Goal: Feedback & Contribution: Leave review/rating

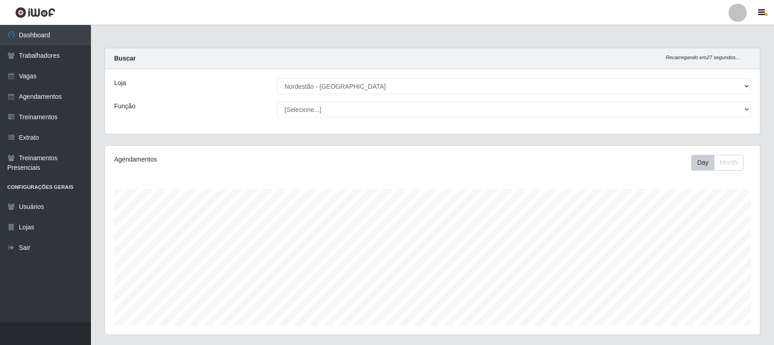
select select "420"
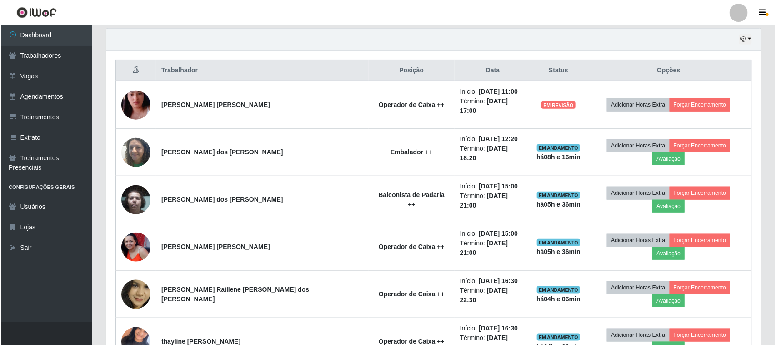
scroll to position [317, 0]
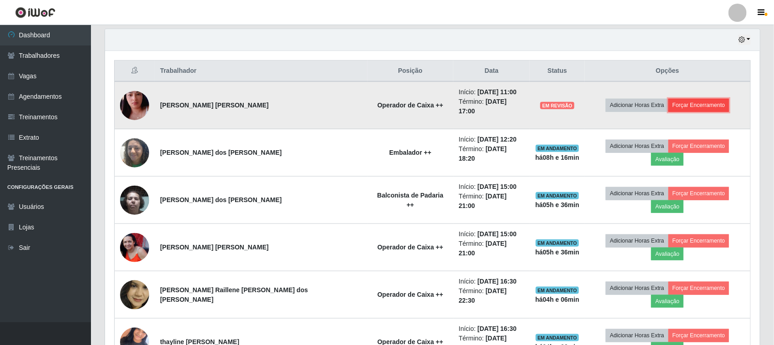
click at [670, 100] on button "Forçar Encerramento" at bounding box center [699, 105] width 61 height 13
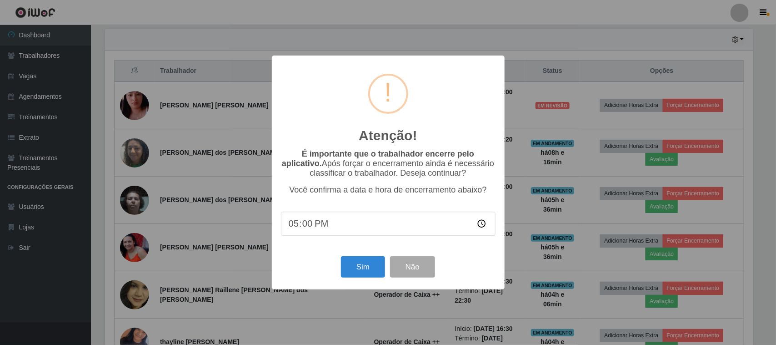
click at [330, 264] on div "Sim Não" at bounding box center [388, 267] width 215 height 26
click at [359, 267] on button "Sim" at bounding box center [363, 266] width 44 height 21
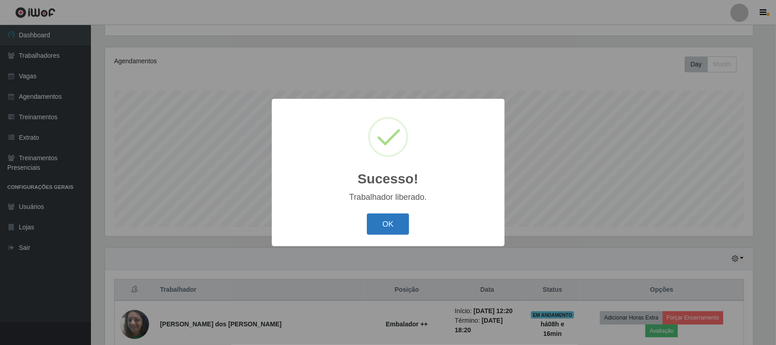
click at [390, 220] on button "OK" at bounding box center [388, 223] width 42 height 21
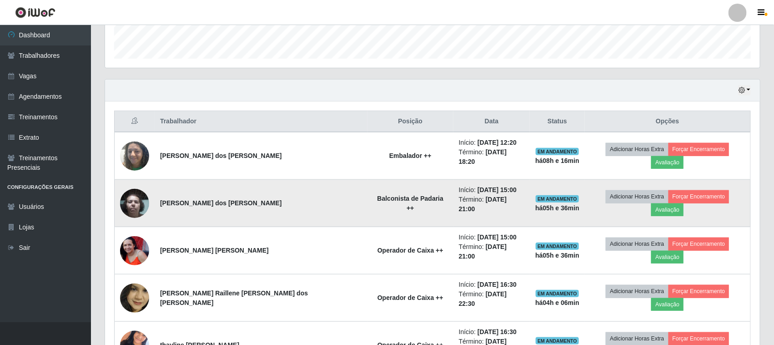
scroll to position [269, 0]
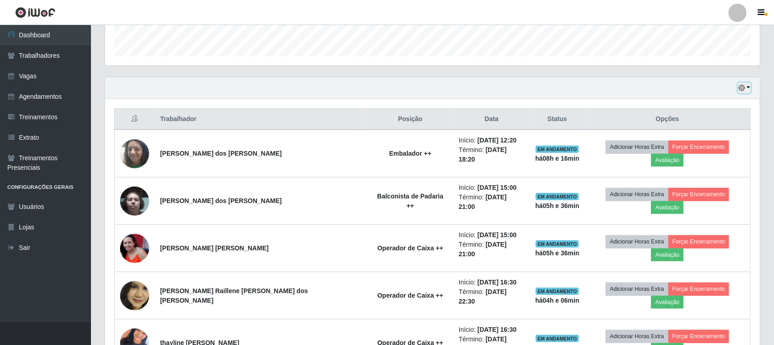
click at [745, 91] on icon "button" at bounding box center [742, 88] width 6 height 6
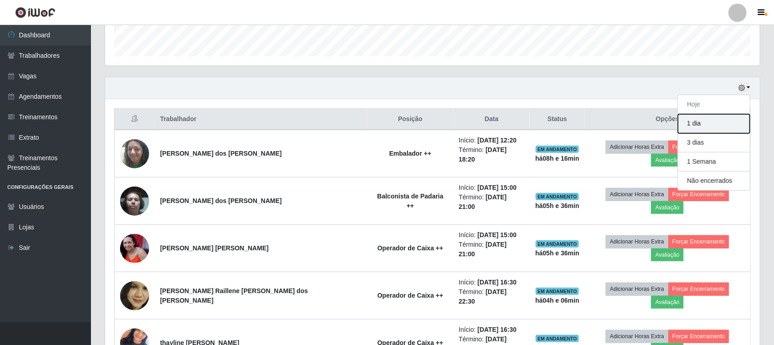
click at [695, 120] on button "1 dia" at bounding box center [714, 123] width 72 height 19
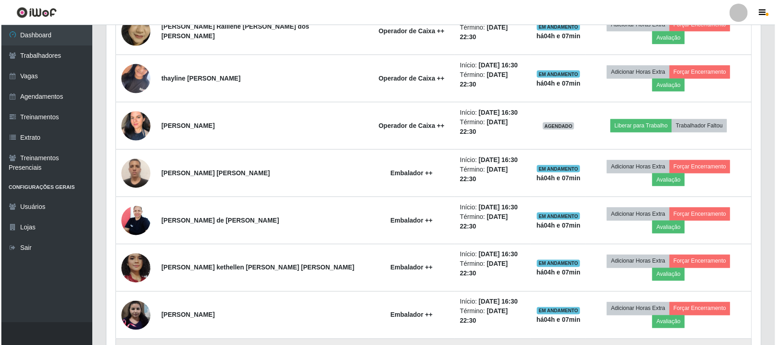
scroll to position [553, 0]
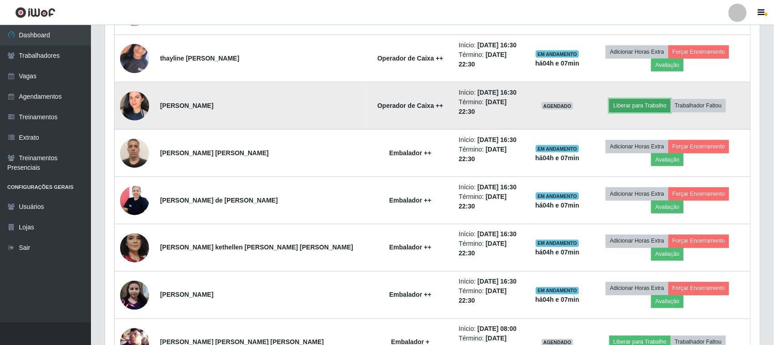
click at [625, 99] on button "Liberar para Trabalho" at bounding box center [640, 105] width 61 height 13
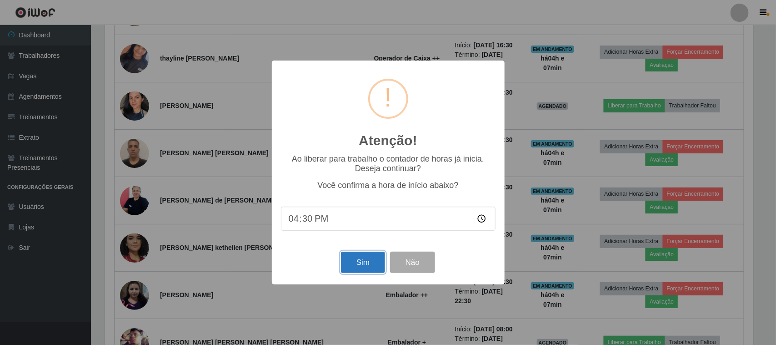
click at [372, 270] on button "Sim" at bounding box center [363, 262] width 44 height 21
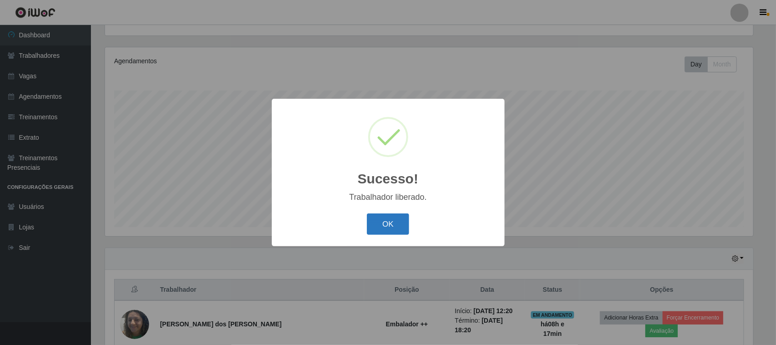
click at [389, 218] on button "OK" at bounding box center [388, 223] width 42 height 21
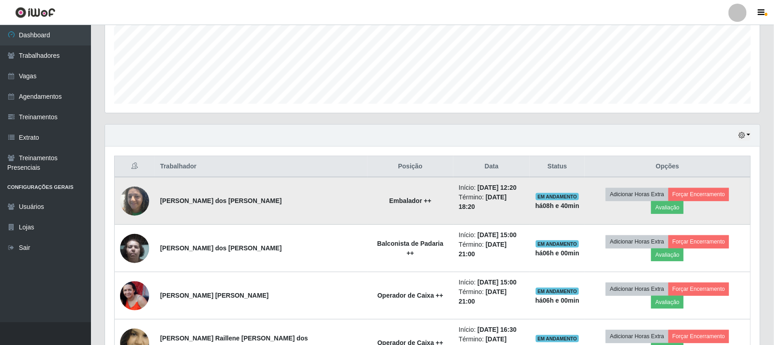
scroll to position [138, 0]
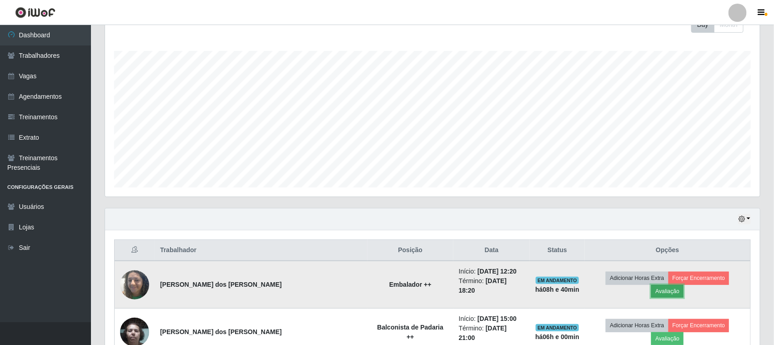
click at [684, 285] on button "Avaliação" at bounding box center [667, 291] width 32 height 13
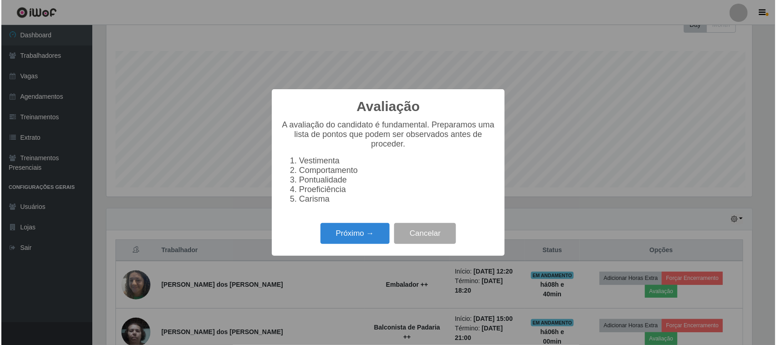
scroll to position [189, 649]
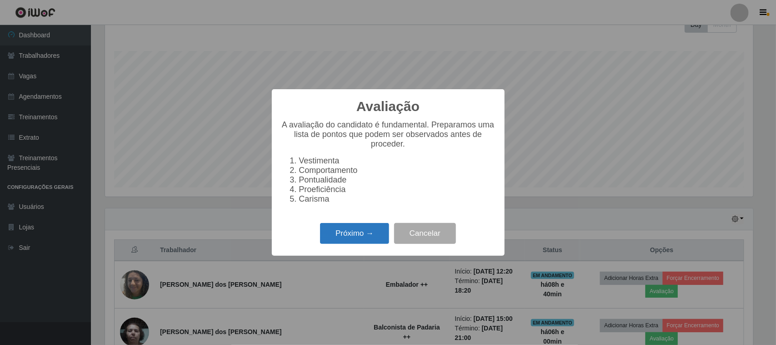
click at [354, 232] on button "Próximo →" at bounding box center [354, 233] width 69 height 21
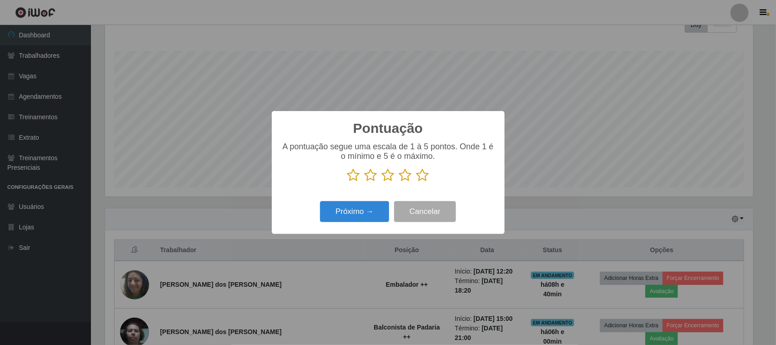
click at [427, 178] on icon at bounding box center [423, 175] width 13 height 14
click at [417, 182] on input "radio" at bounding box center [417, 182] width 0 height 0
click at [363, 211] on button "Próximo →" at bounding box center [354, 211] width 69 height 21
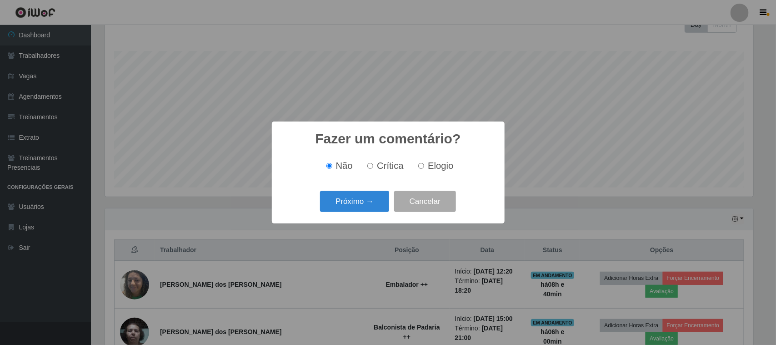
click at [430, 169] on span "Elogio" at bounding box center [440, 166] width 25 height 10
click at [424, 169] on input "Elogio" at bounding box center [421, 166] width 6 height 6
radio input "true"
click at [359, 202] on button "Próximo →" at bounding box center [354, 201] width 69 height 21
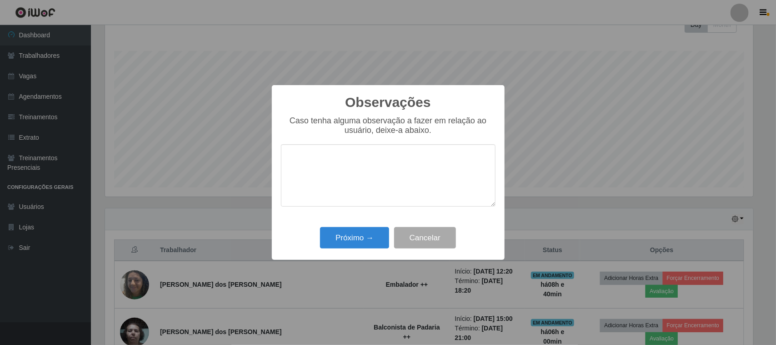
click at [410, 162] on textarea at bounding box center [388, 175] width 215 height 62
type textarea "pontual"
click at [367, 236] on button "Próximo →" at bounding box center [354, 237] width 69 height 21
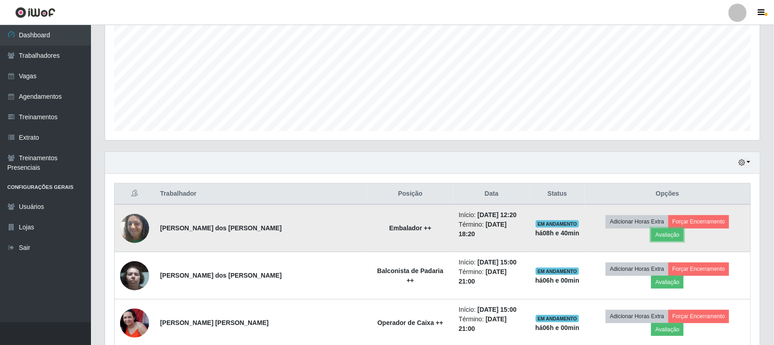
scroll to position [195, 0]
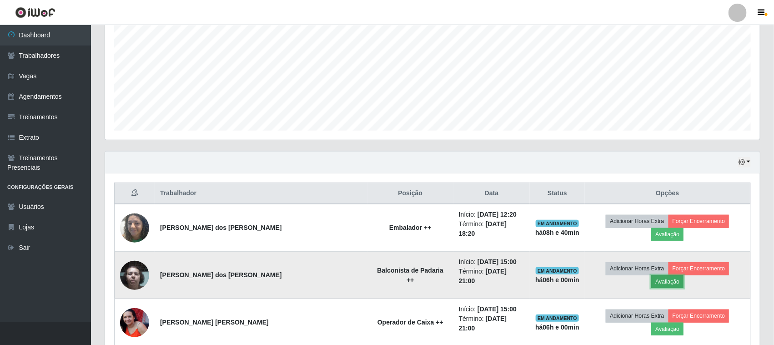
click at [684, 275] on button "Avaliação" at bounding box center [667, 281] width 32 height 13
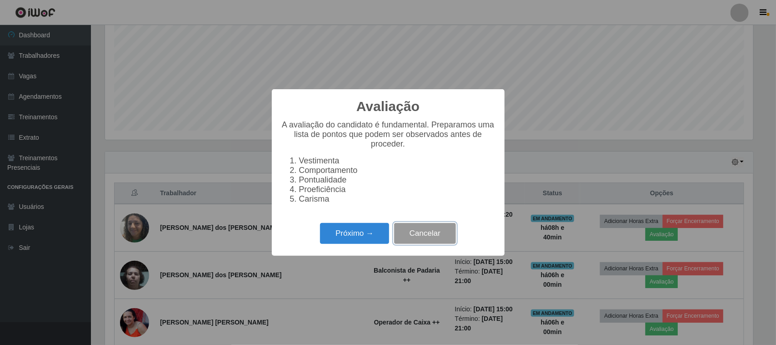
click at [428, 242] on button "Cancelar" at bounding box center [425, 233] width 62 height 21
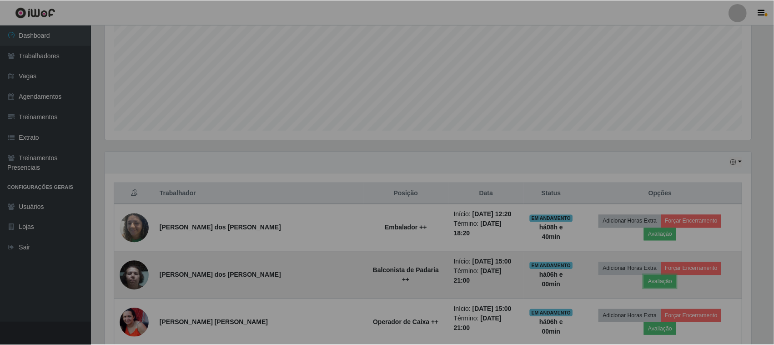
scroll to position [189, 655]
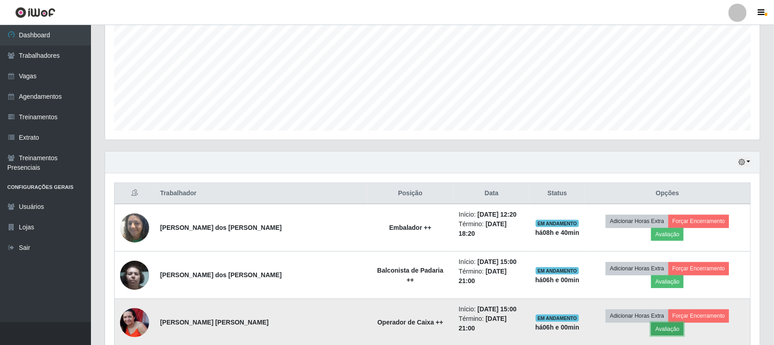
click at [684, 322] on button "Avaliação" at bounding box center [667, 328] width 32 height 13
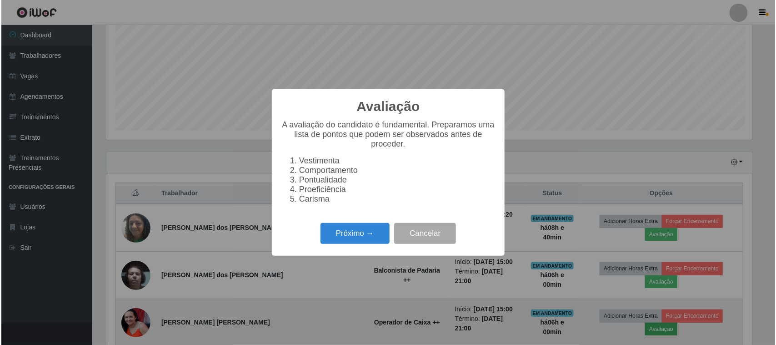
scroll to position [189, 649]
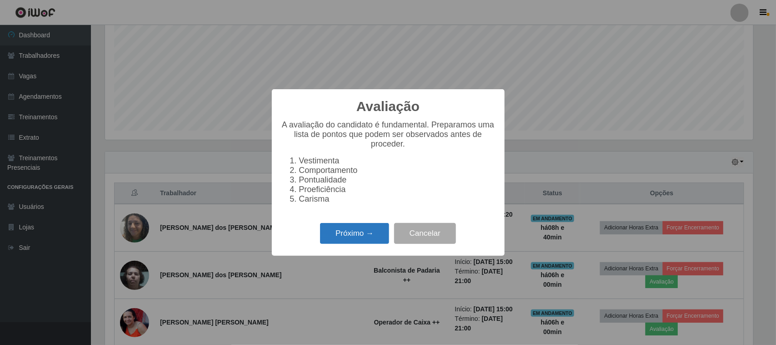
click at [333, 244] on button "Próximo →" at bounding box center [354, 233] width 69 height 21
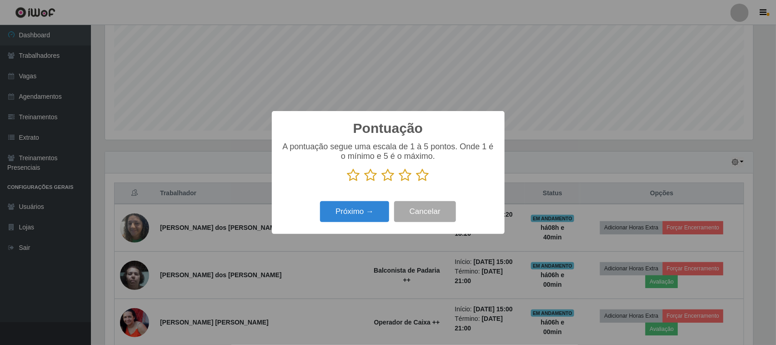
scroll to position [454675, 454215]
click at [422, 179] on icon at bounding box center [423, 175] width 13 height 14
click at [417, 182] on input "radio" at bounding box center [417, 182] width 0 height 0
click at [368, 210] on button "Próximo →" at bounding box center [354, 211] width 69 height 21
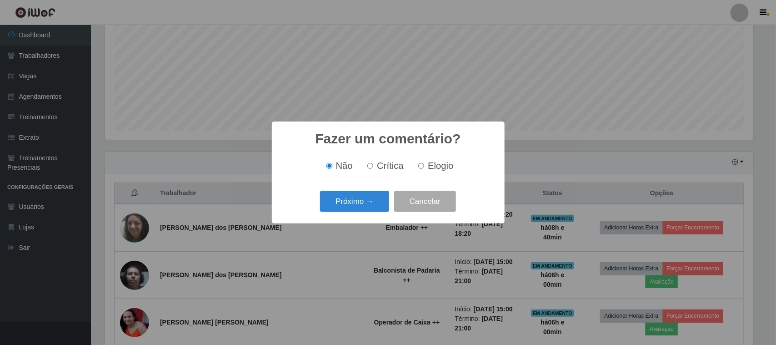
click at [417, 162] on label "Elogio" at bounding box center [434, 166] width 39 height 10
click at [418, 163] on input "Elogio" at bounding box center [421, 166] width 6 height 6
radio input "true"
click at [371, 199] on button "Próximo →" at bounding box center [354, 201] width 69 height 21
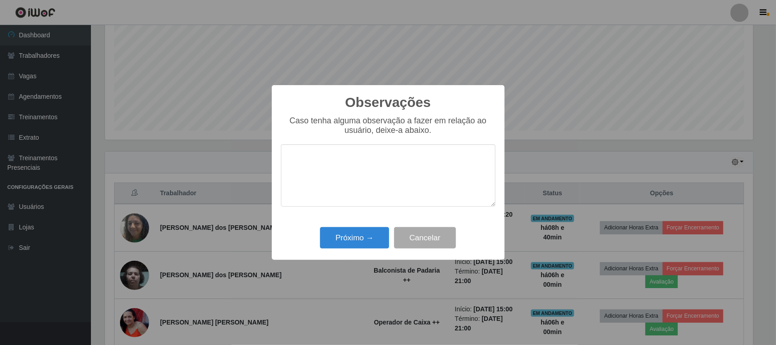
click at [435, 158] on textarea at bounding box center [388, 175] width 215 height 62
type textarea "pontual"
click at [362, 239] on button "Próximo →" at bounding box center [354, 237] width 69 height 21
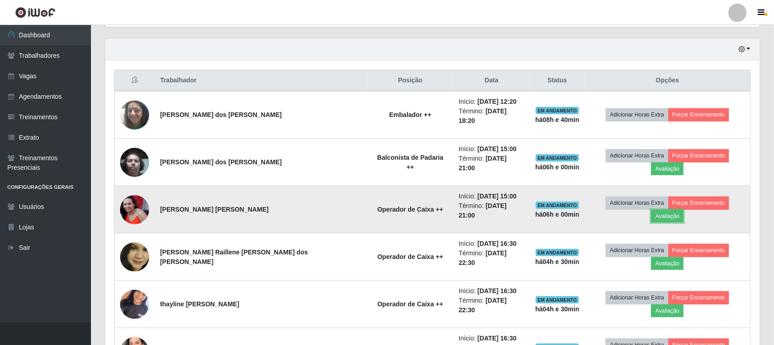
scroll to position [308, 0]
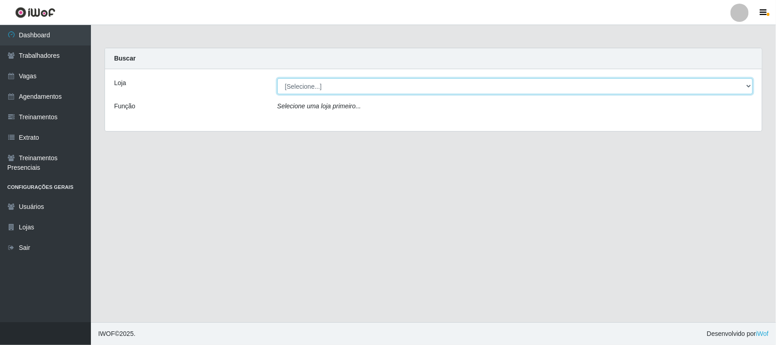
click at [501, 91] on select "[Selecione...] Nordestão - [GEOGRAPHIC_DATA]" at bounding box center [515, 86] width 476 height 16
select select "420"
click at [277, 78] on select "[Selecione...] Nordestão - [GEOGRAPHIC_DATA]" at bounding box center [515, 86] width 476 height 16
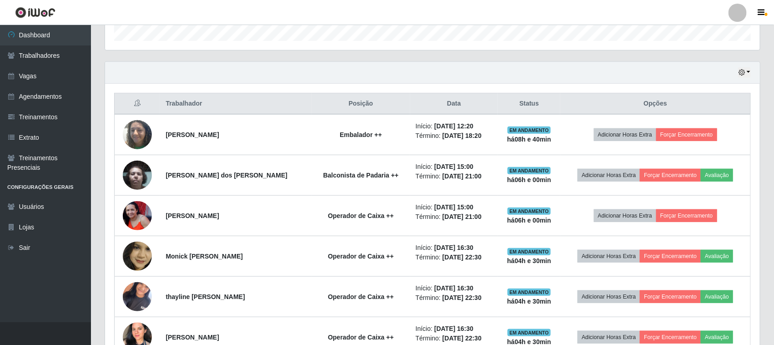
scroll to position [341, 0]
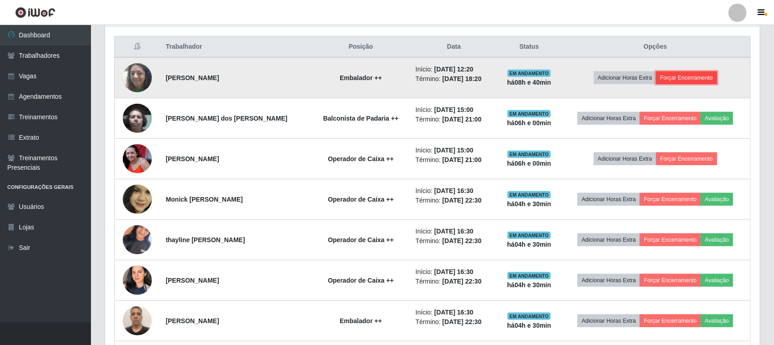
click at [681, 78] on button "Forçar Encerramento" at bounding box center [686, 77] width 61 height 13
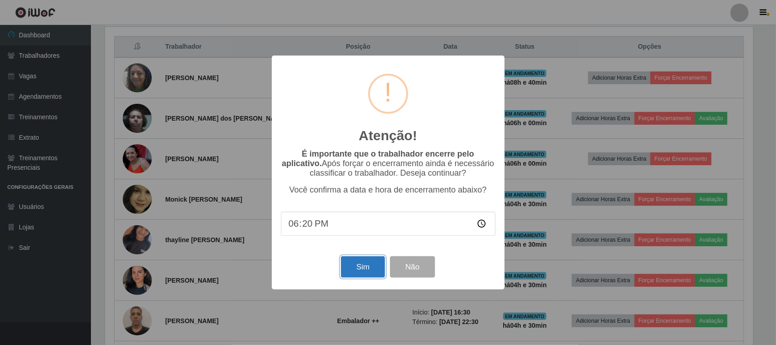
click at [369, 266] on button "Sim" at bounding box center [363, 266] width 44 height 21
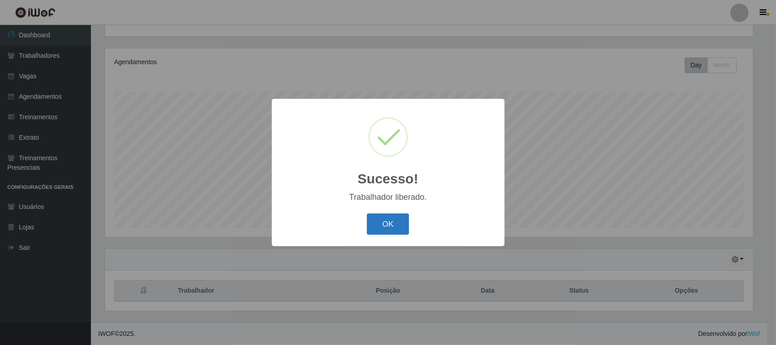
click at [380, 222] on button "OK" at bounding box center [388, 223] width 42 height 21
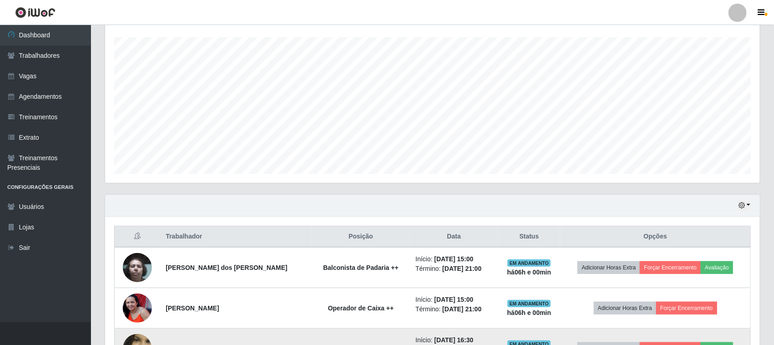
scroll to position [269, 0]
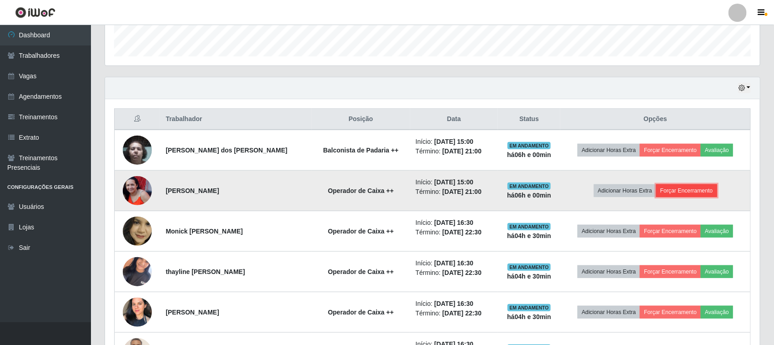
click at [676, 190] on button "Forçar Encerramento" at bounding box center [686, 190] width 61 height 13
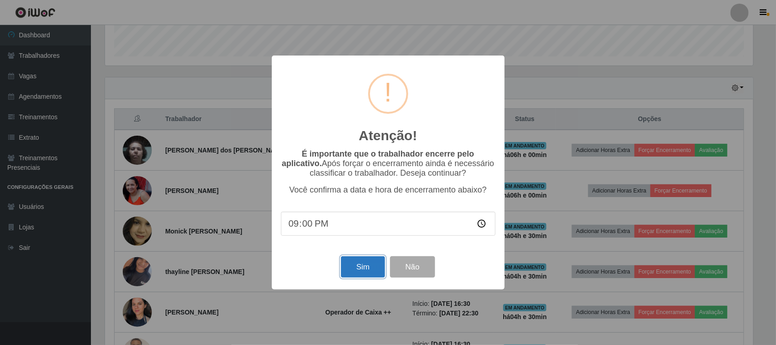
click at [351, 271] on button "Sim" at bounding box center [363, 266] width 44 height 21
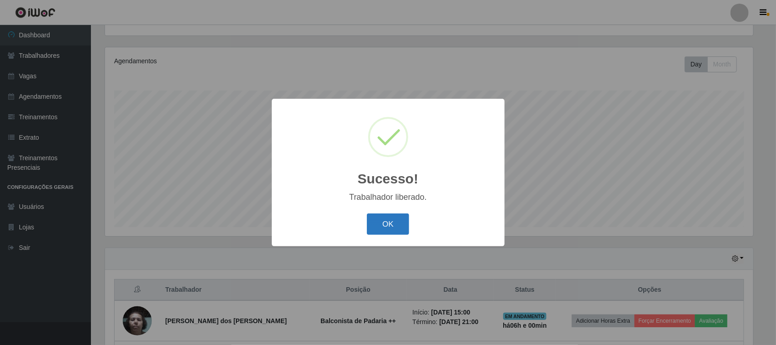
click at [385, 224] on button "OK" at bounding box center [388, 223] width 42 height 21
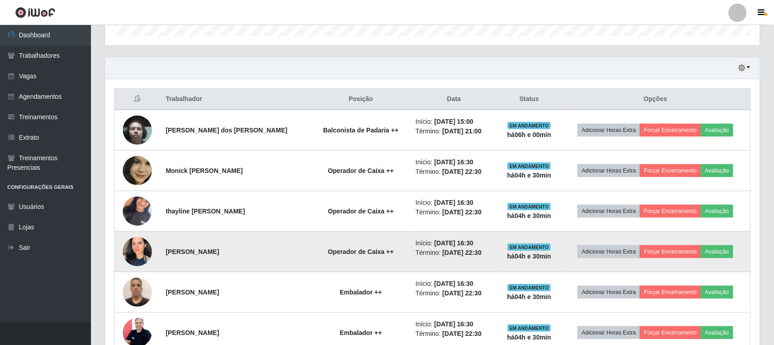
scroll to position [269, 0]
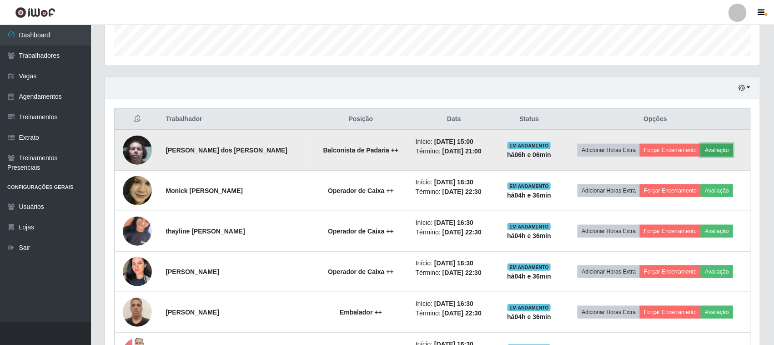
click at [720, 150] on button "Avaliação" at bounding box center [717, 150] width 32 height 13
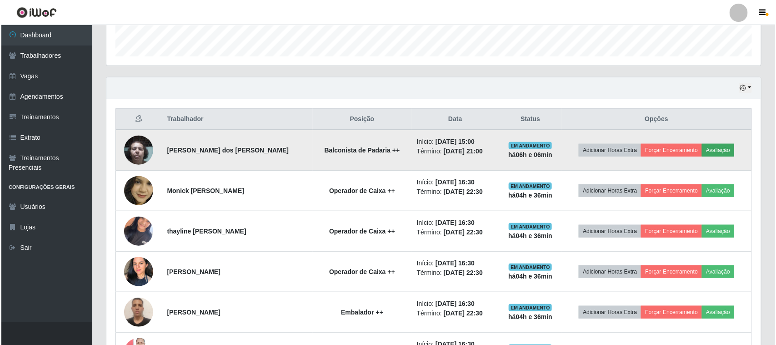
scroll to position [189, 649]
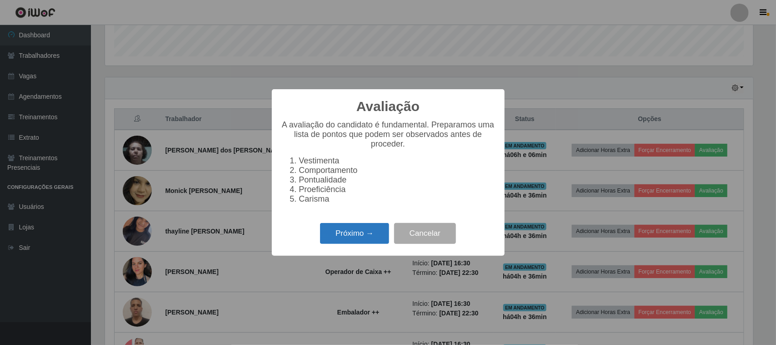
click at [345, 238] on button "Próximo →" at bounding box center [354, 233] width 69 height 21
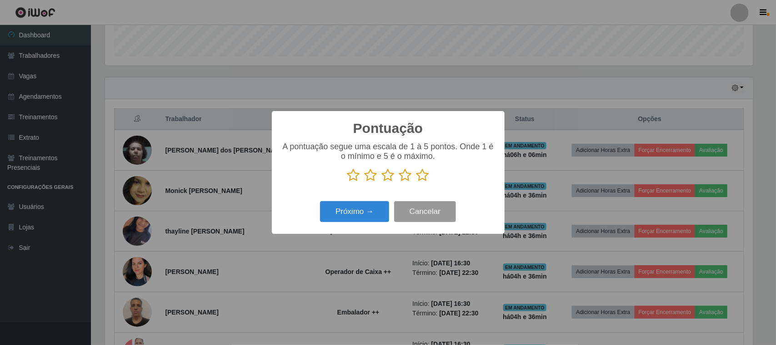
scroll to position [454675, 454215]
click at [424, 178] on icon at bounding box center [423, 175] width 13 height 14
click at [417, 182] on input "radio" at bounding box center [417, 182] width 0 height 0
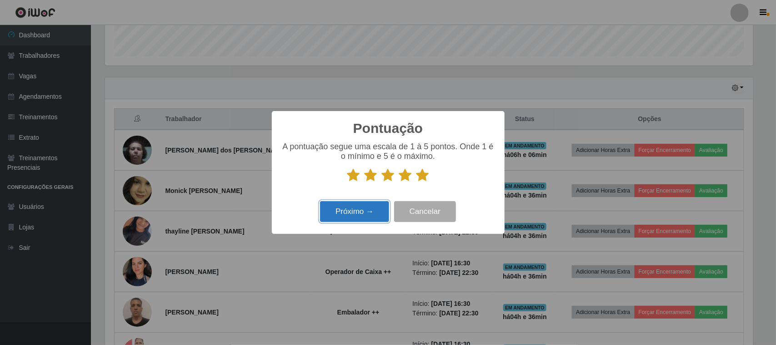
click at [365, 207] on button "Próximo →" at bounding box center [354, 211] width 69 height 21
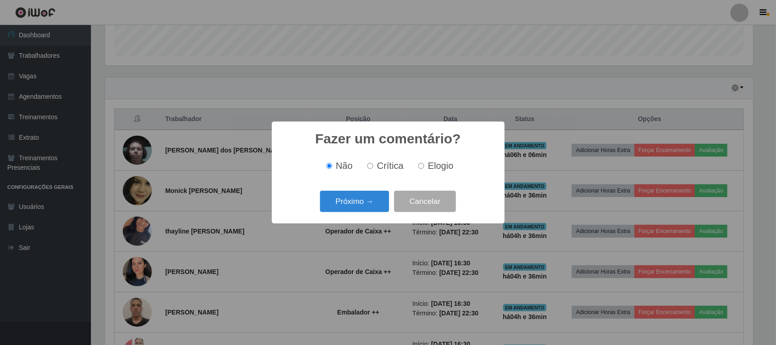
click at [434, 165] on span "Elogio" at bounding box center [440, 166] width 25 height 10
click at [424, 165] on input "Elogio" at bounding box center [421, 166] width 6 height 6
radio input "true"
click at [355, 204] on button "Próximo →" at bounding box center [354, 201] width 69 height 21
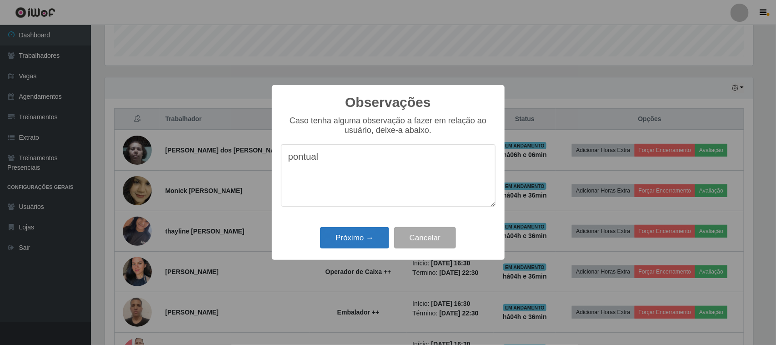
type textarea "pontual"
click at [361, 233] on button "Próximo →" at bounding box center [354, 237] width 69 height 21
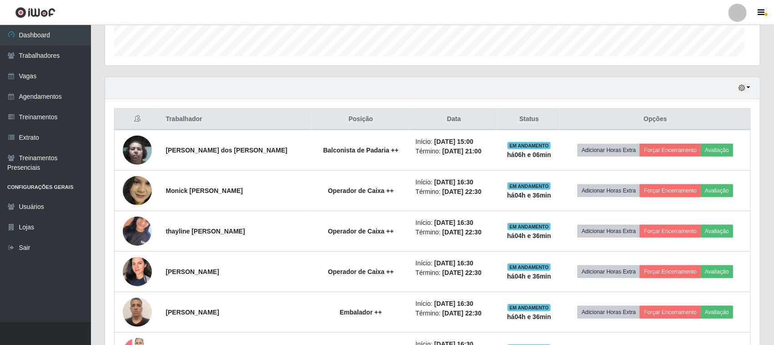
scroll to position [189, 655]
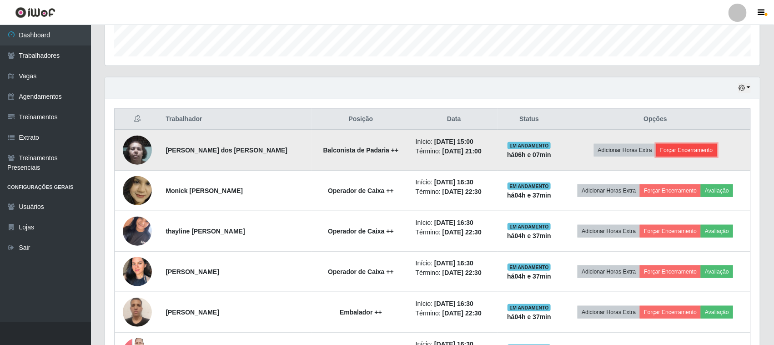
click at [694, 155] on button "Forçar Encerramento" at bounding box center [686, 150] width 61 height 13
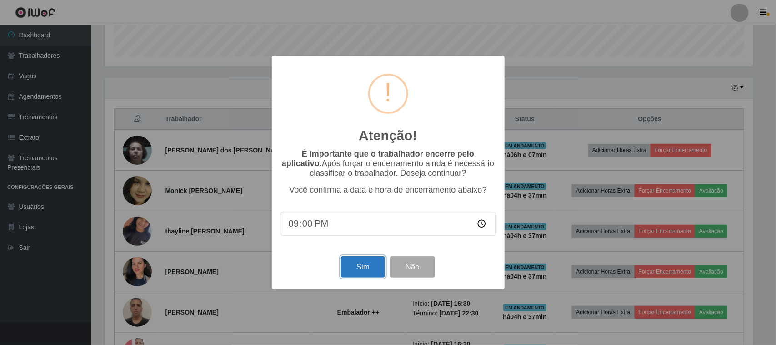
click at [362, 265] on button "Sim" at bounding box center [363, 266] width 44 height 21
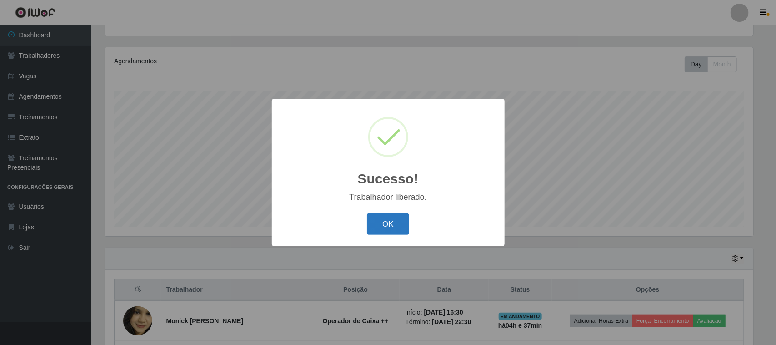
click at [390, 223] on button "OK" at bounding box center [388, 223] width 42 height 21
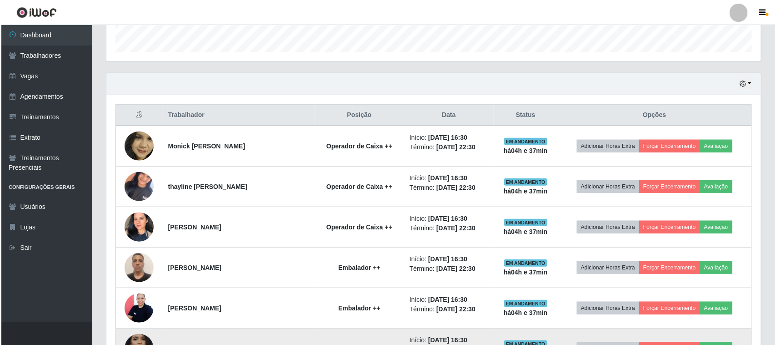
scroll to position [268, 0]
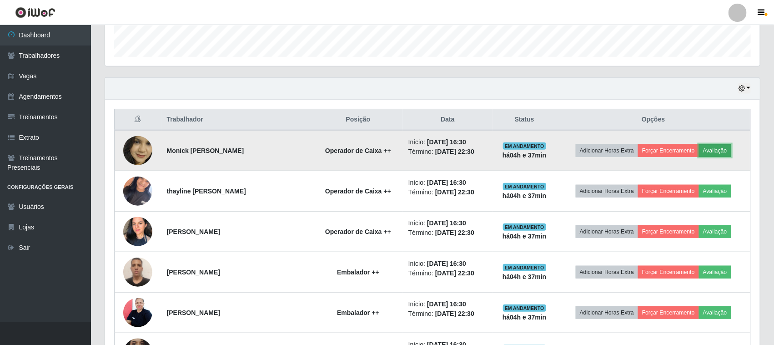
click at [714, 151] on button "Avaliação" at bounding box center [715, 150] width 32 height 13
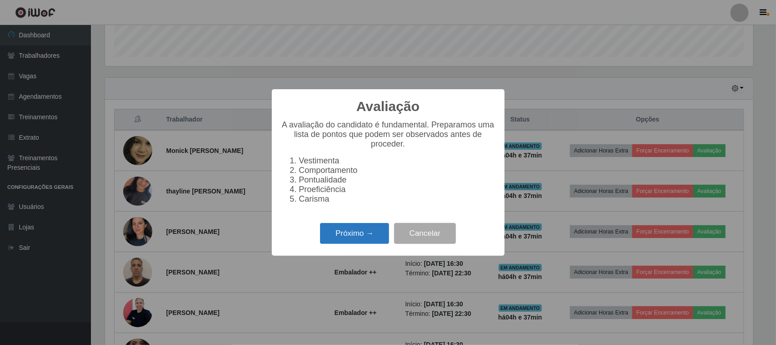
click at [378, 236] on button "Próximo →" at bounding box center [354, 233] width 69 height 21
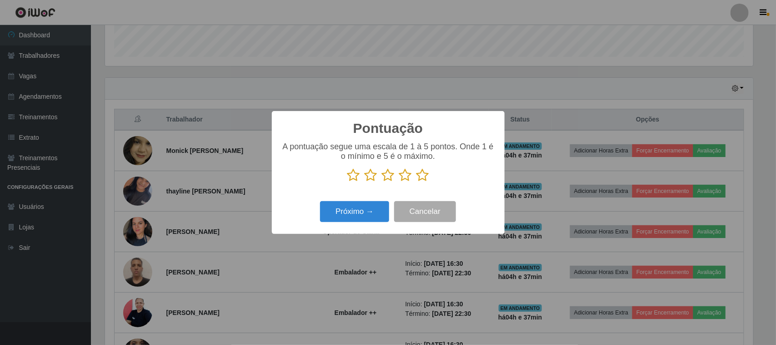
click at [425, 177] on icon at bounding box center [423, 175] width 13 height 14
click at [417, 182] on input "radio" at bounding box center [417, 182] width 0 height 0
click at [346, 217] on button "Próximo →" at bounding box center [354, 211] width 69 height 21
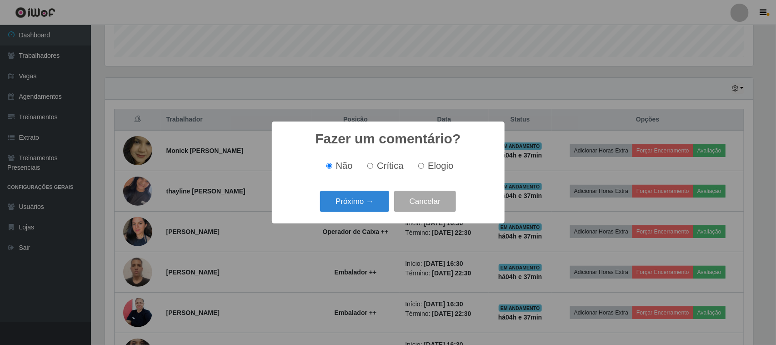
click at [424, 171] on label "Elogio" at bounding box center [434, 166] width 39 height 10
click at [424, 169] on input "Elogio" at bounding box center [421, 166] width 6 height 6
radio input "true"
click at [312, 227] on div "Fazer um comentário? × Não Crítica Elogio Próximo → Cancelar" at bounding box center [388, 172] width 776 height 345
click at [367, 202] on button "Próximo →" at bounding box center [354, 201] width 69 height 21
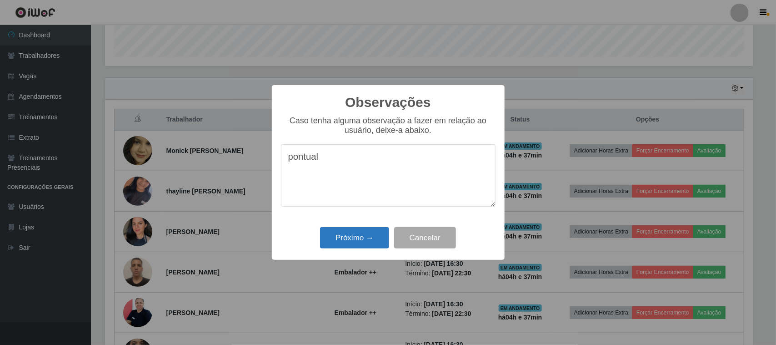
type textarea "pontual"
click at [372, 237] on button "Próximo →" at bounding box center [354, 237] width 69 height 21
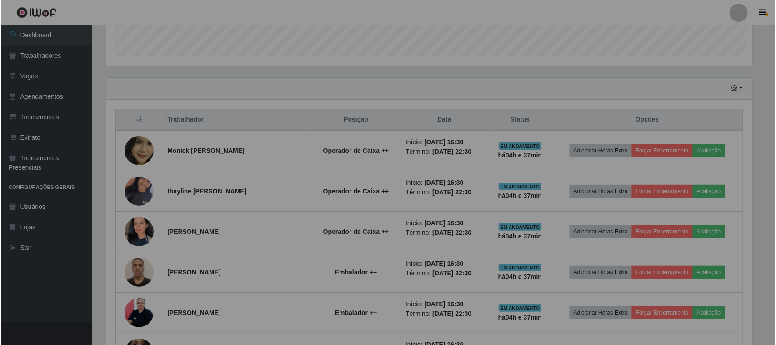
scroll to position [189, 655]
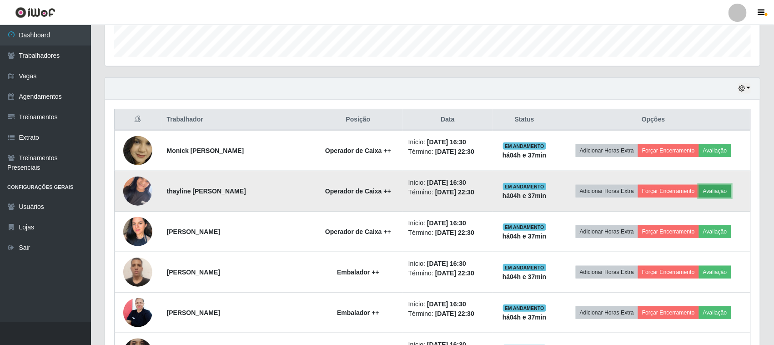
click at [721, 192] on button "Avaliação" at bounding box center [715, 191] width 32 height 13
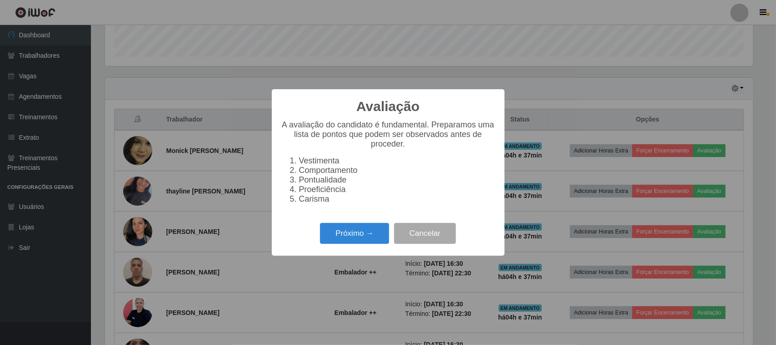
scroll to position [189, 649]
click at [370, 239] on button "Próximo →" at bounding box center [354, 233] width 69 height 21
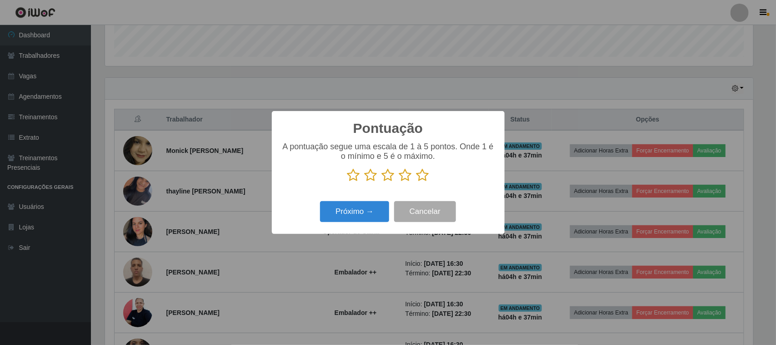
click at [423, 178] on icon at bounding box center [423, 175] width 13 height 14
click at [417, 182] on input "radio" at bounding box center [417, 182] width 0 height 0
click at [373, 209] on button "Próximo →" at bounding box center [354, 211] width 69 height 21
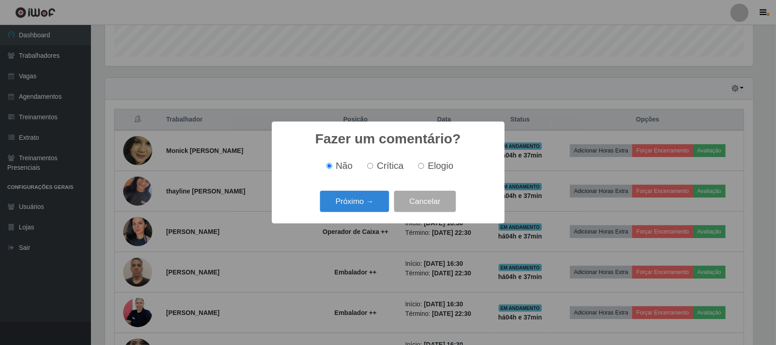
click at [437, 167] on span "Elogio" at bounding box center [440, 166] width 25 height 10
click at [424, 167] on input "Elogio" at bounding box center [421, 166] width 6 height 6
radio input "true"
click at [372, 202] on button "Próximo →" at bounding box center [354, 201] width 69 height 21
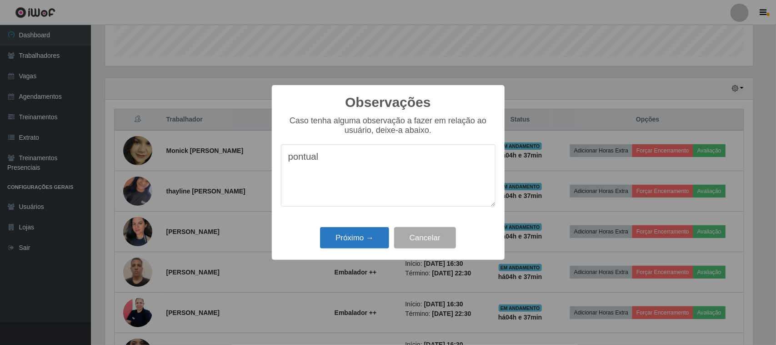
type textarea "pontual"
click at [376, 244] on button "Próximo →" at bounding box center [354, 237] width 69 height 21
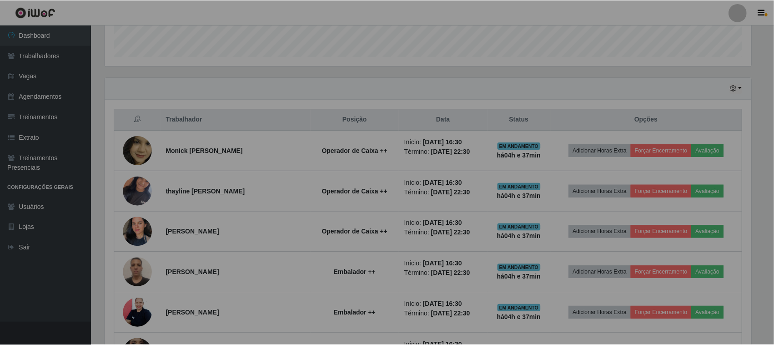
scroll to position [189, 655]
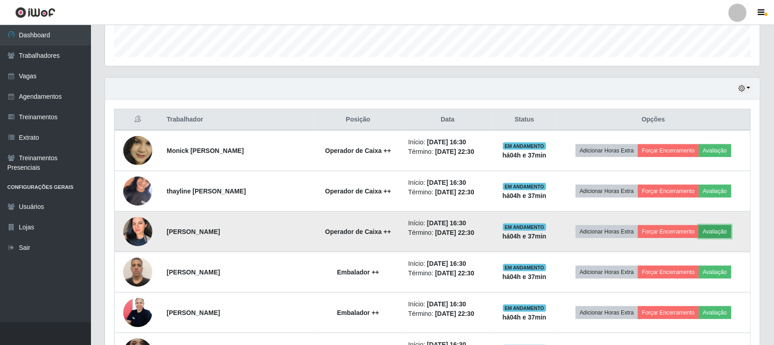
click at [728, 230] on button "Avaliação" at bounding box center [715, 231] width 32 height 13
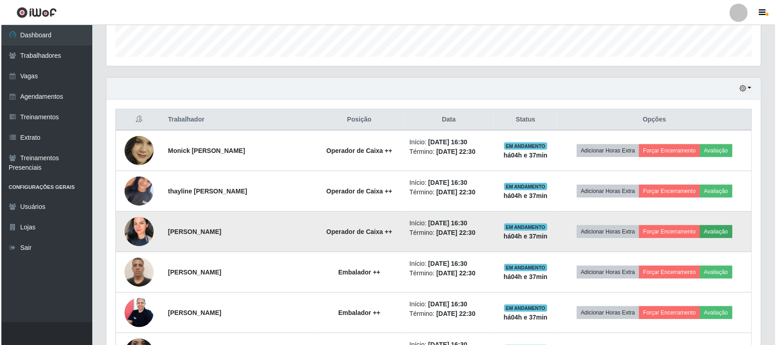
scroll to position [189, 649]
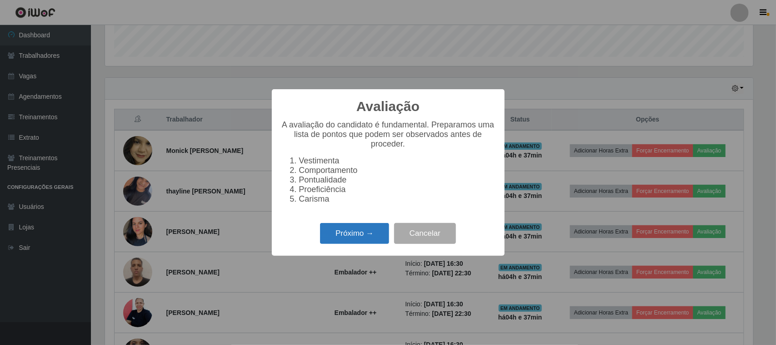
click at [339, 237] on button "Próximo →" at bounding box center [354, 233] width 69 height 21
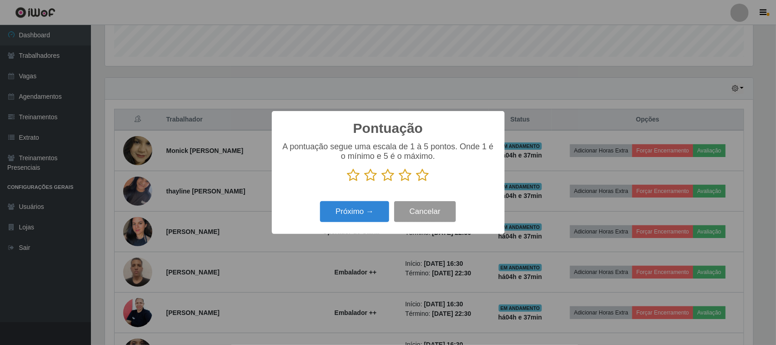
scroll to position [454675, 454215]
click at [426, 178] on icon at bounding box center [423, 175] width 13 height 14
click at [417, 182] on input "radio" at bounding box center [417, 182] width 0 height 0
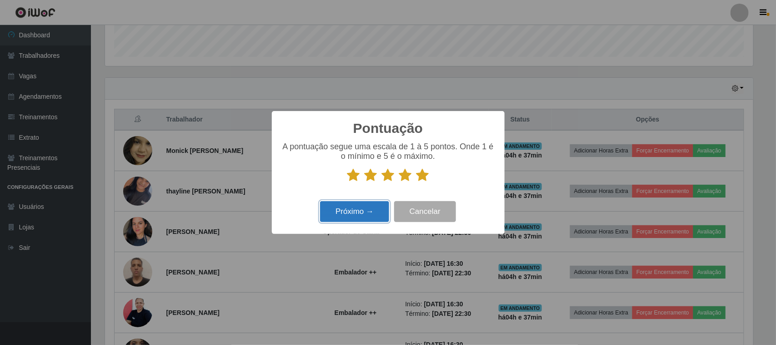
click at [369, 208] on button "Próximo →" at bounding box center [354, 211] width 69 height 21
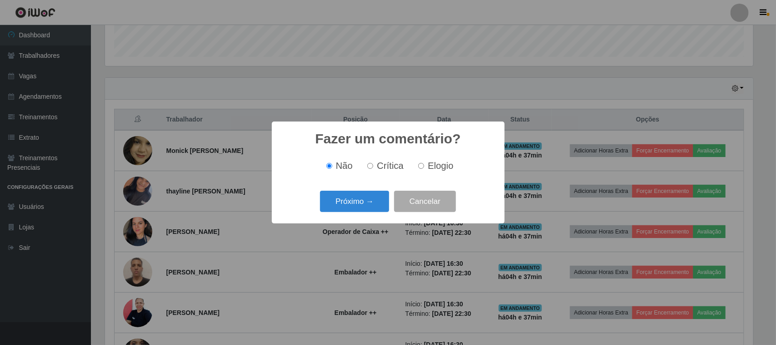
click at [428, 167] on span "Elogio" at bounding box center [440, 166] width 25 height 10
click at [424, 167] on input "Elogio" at bounding box center [421, 166] width 6 height 6
radio input "true"
click at [375, 198] on button "Próximo →" at bounding box center [354, 201] width 69 height 21
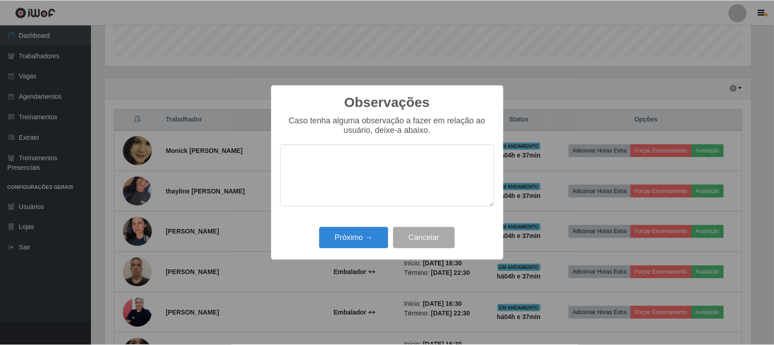
scroll to position [0, 0]
type textarea "pontual"
click at [367, 232] on button "Próximo →" at bounding box center [354, 237] width 69 height 21
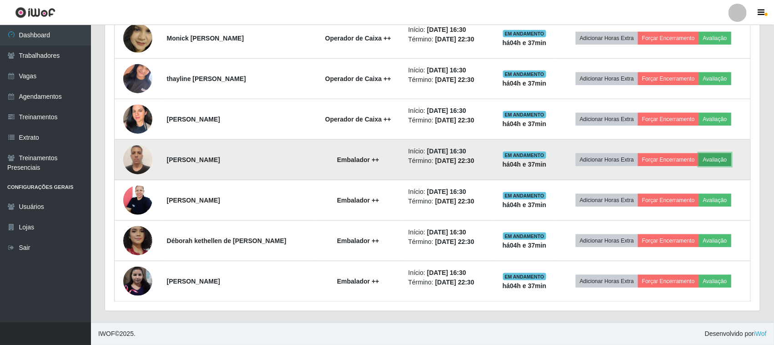
click at [715, 160] on button "Avaliação" at bounding box center [715, 159] width 32 height 13
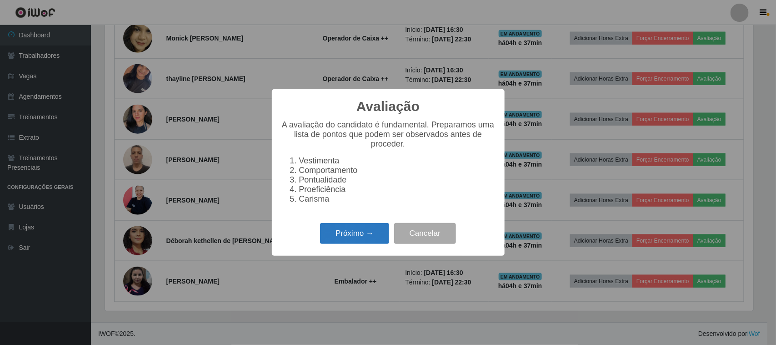
click at [368, 242] on button "Próximo →" at bounding box center [354, 233] width 69 height 21
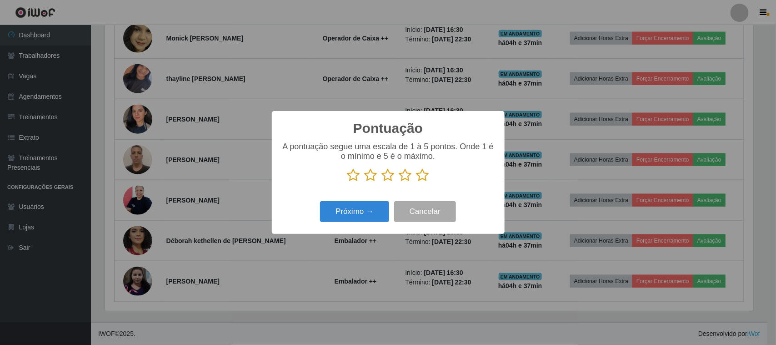
click at [428, 180] on icon at bounding box center [423, 175] width 13 height 14
click at [417, 182] on input "radio" at bounding box center [417, 182] width 0 height 0
click at [367, 213] on button "Próximo →" at bounding box center [354, 211] width 69 height 21
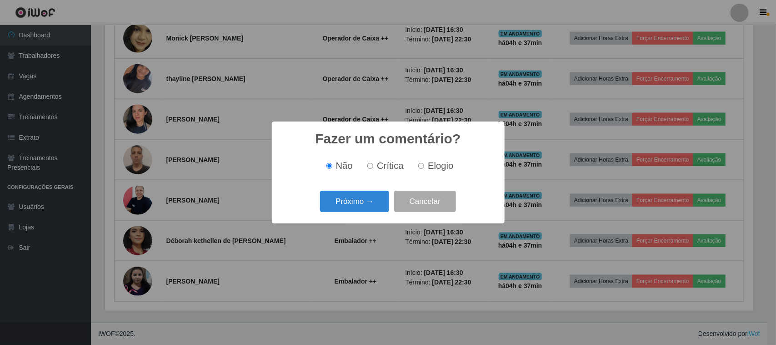
click at [435, 166] on span "Elogio" at bounding box center [440, 166] width 25 height 10
click at [424, 166] on input "Elogio" at bounding box center [421, 166] width 6 height 6
radio input "true"
click at [374, 198] on button "Próximo →" at bounding box center [354, 201] width 69 height 21
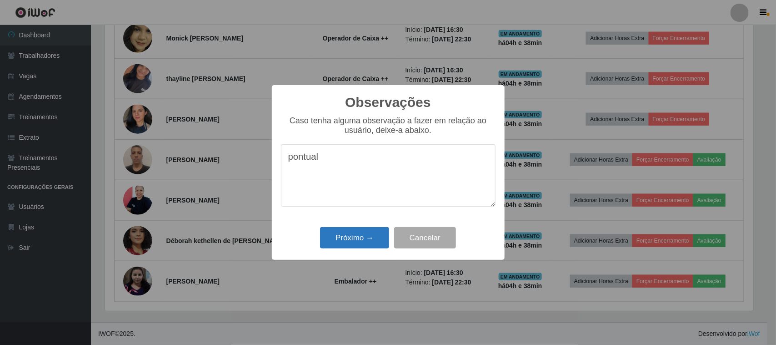
type textarea "pontual"
click at [368, 237] on button "Próximo →" at bounding box center [354, 237] width 69 height 21
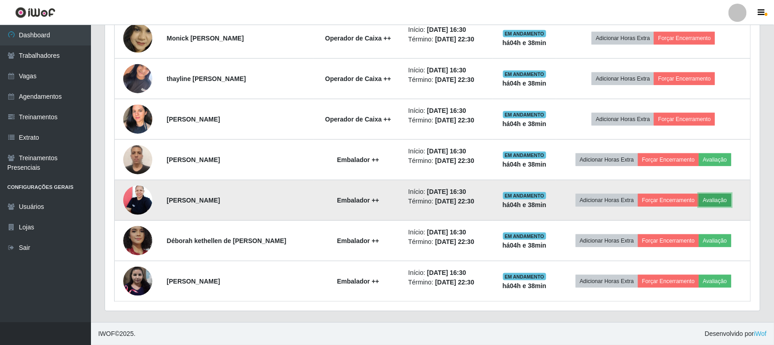
click at [716, 204] on button "Avaliação" at bounding box center [715, 200] width 32 height 13
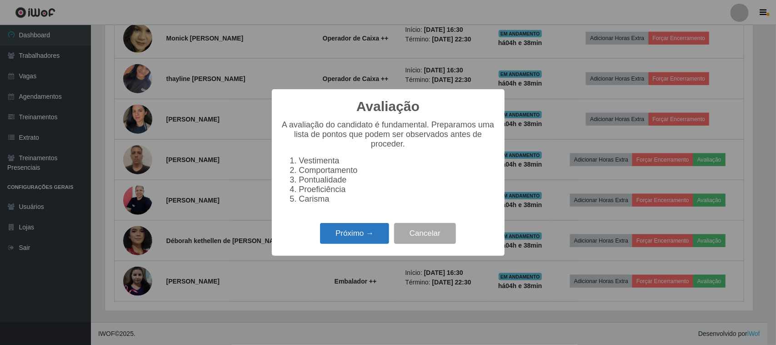
click at [344, 244] on button "Próximo →" at bounding box center [354, 233] width 69 height 21
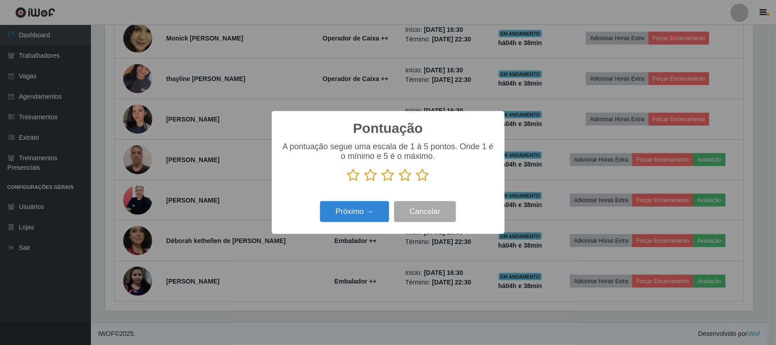
click at [419, 180] on icon at bounding box center [423, 175] width 13 height 14
click at [417, 182] on input "radio" at bounding box center [417, 182] width 0 height 0
click at [366, 205] on button "Próximo →" at bounding box center [354, 211] width 69 height 21
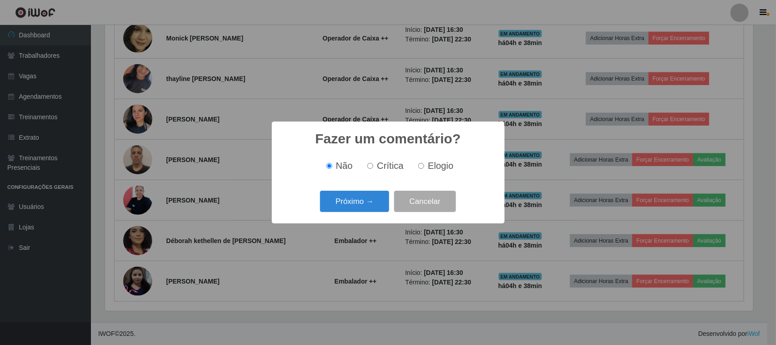
click at [422, 169] on input "Elogio" at bounding box center [421, 166] width 6 height 6
radio input "true"
click at [373, 198] on button "Próximo →" at bounding box center [354, 201] width 69 height 21
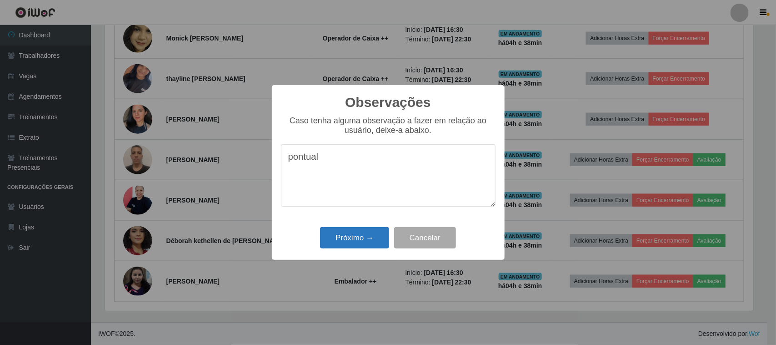
type textarea "pontual"
click at [362, 235] on button "Próximo →" at bounding box center [354, 237] width 69 height 21
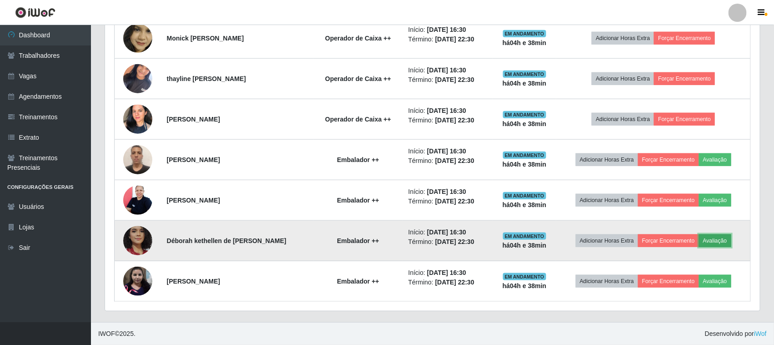
click at [721, 234] on button "Avaliação" at bounding box center [715, 240] width 32 height 13
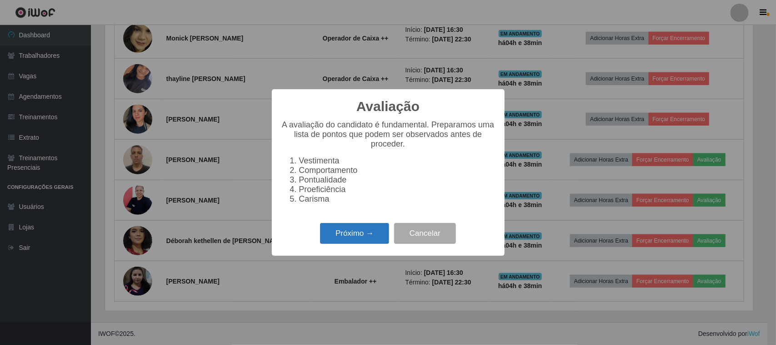
click at [374, 234] on button "Próximo →" at bounding box center [354, 233] width 69 height 21
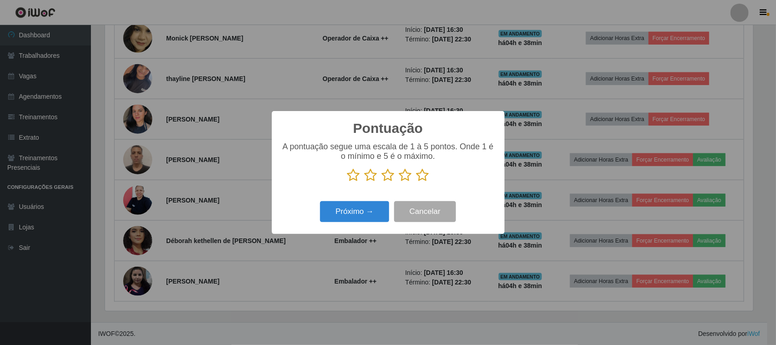
click at [423, 175] on icon at bounding box center [423, 175] width 13 height 14
click at [417, 182] on input "radio" at bounding box center [417, 182] width 0 height 0
click at [380, 208] on button "Próximo →" at bounding box center [354, 211] width 69 height 21
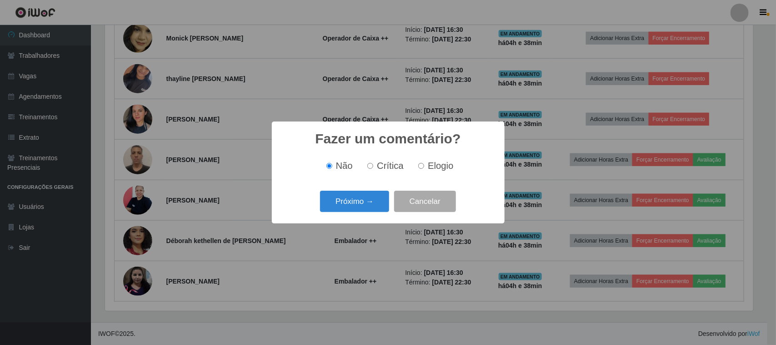
click at [428, 163] on label "Elogio" at bounding box center [434, 166] width 39 height 10
click at [424, 163] on input "Elogio" at bounding box center [421, 166] width 6 height 6
radio input "true"
click at [359, 194] on button "Próximo →" at bounding box center [354, 201] width 69 height 21
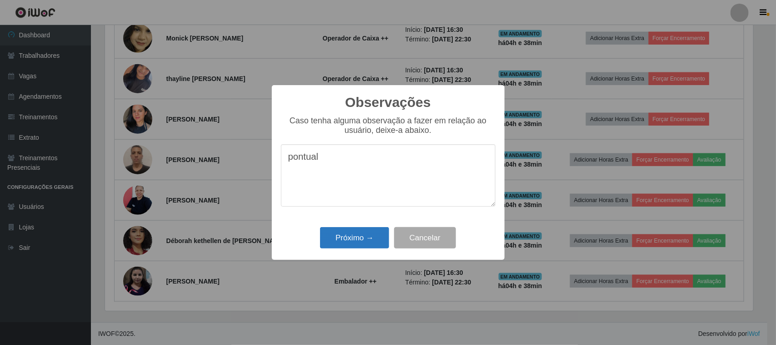
type textarea "pontual"
click at [351, 245] on button "Próximo →" at bounding box center [354, 237] width 69 height 21
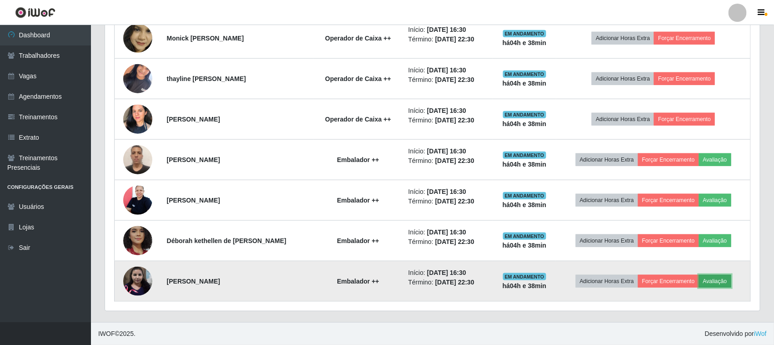
click at [713, 277] on button "Avaliação" at bounding box center [715, 281] width 32 height 13
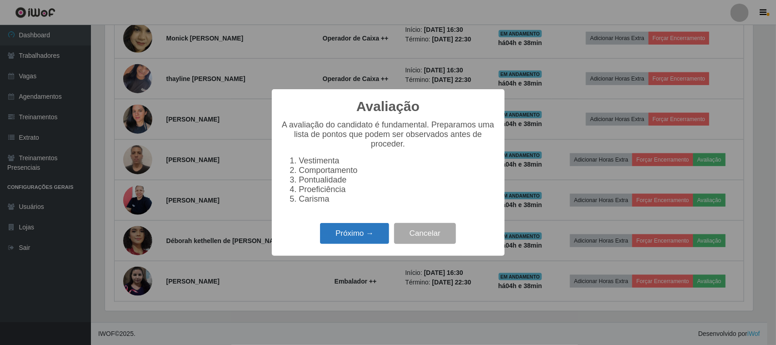
click at [371, 232] on button "Próximo →" at bounding box center [354, 233] width 69 height 21
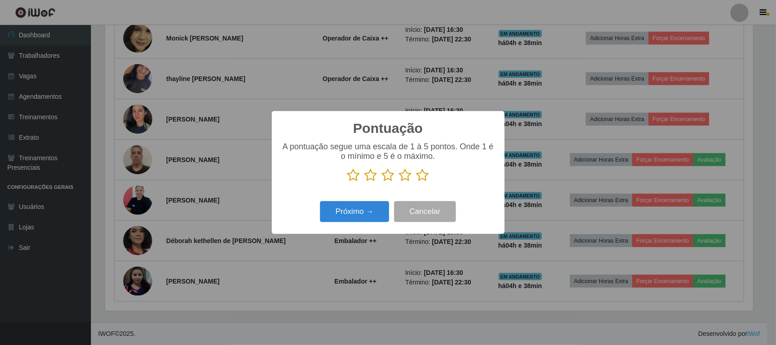
click at [425, 176] on icon at bounding box center [423, 175] width 13 height 14
click at [417, 182] on input "radio" at bounding box center [417, 182] width 0 height 0
click at [374, 211] on button "Próximo →" at bounding box center [354, 211] width 69 height 21
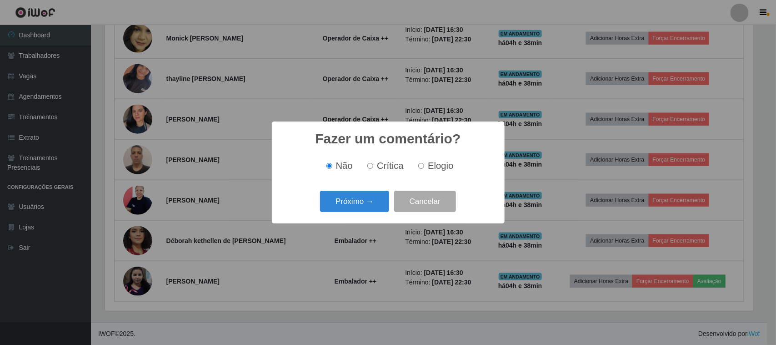
click at [428, 168] on span "Elogio" at bounding box center [440, 166] width 25 height 10
click at [424, 168] on input "Elogio" at bounding box center [421, 166] width 6 height 6
radio input "true"
click at [368, 196] on button "Próximo →" at bounding box center [354, 201] width 69 height 21
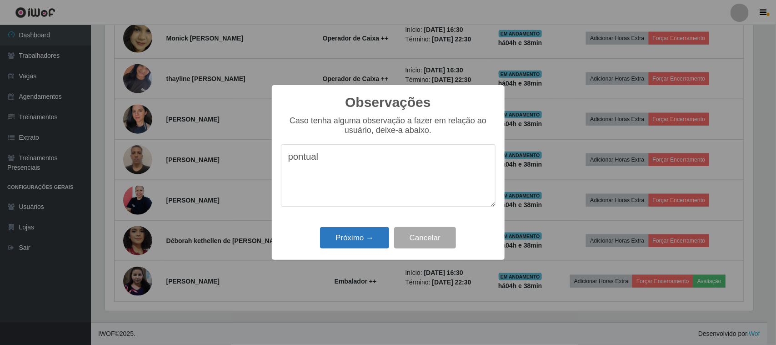
type textarea "pontual"
click at [366, 233] on button "Próximo →" at bounding box center [354, 237] width 69 height 21
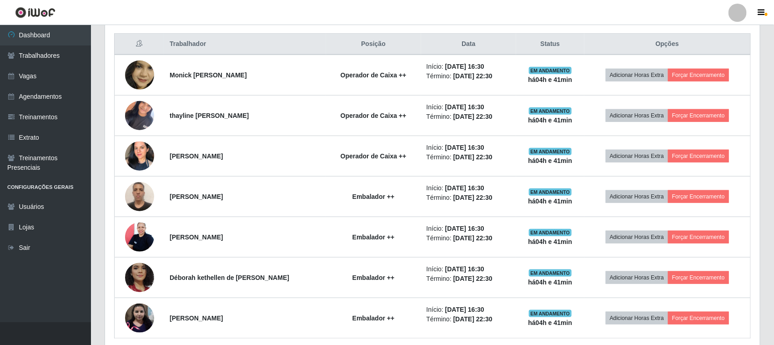
scroll to position [268, 0]
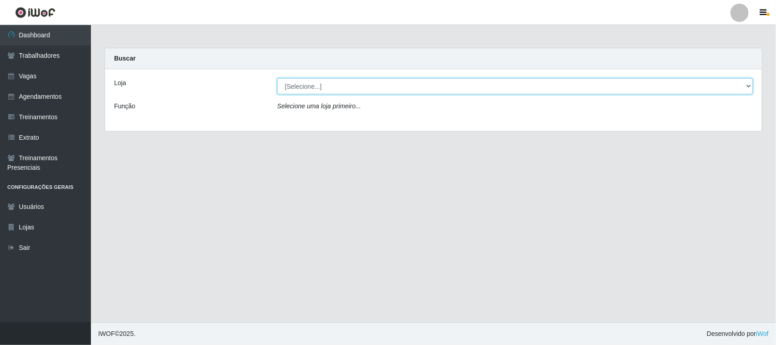
click at [347, 86] on select "[Selecione...] Nordestão - [GEOGRAPHIC_DATA]" at bounding box center [515, 86] width 476 height 16
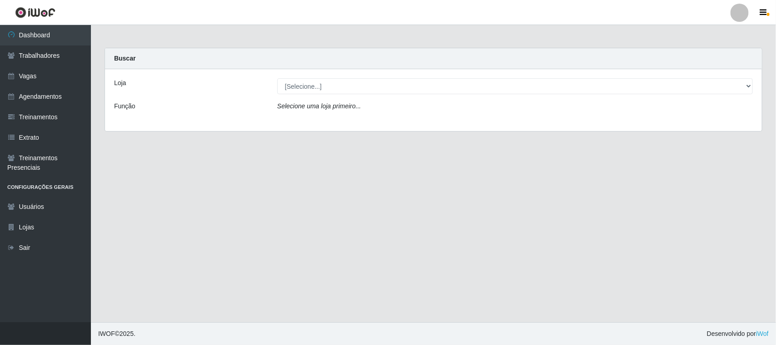
click at [308, 123] on div "Loja [Selecione...] Nordestão - Santa Catarina Função Selecione uma loja primei…" at bounding box center [433, 100] width 657 height 62
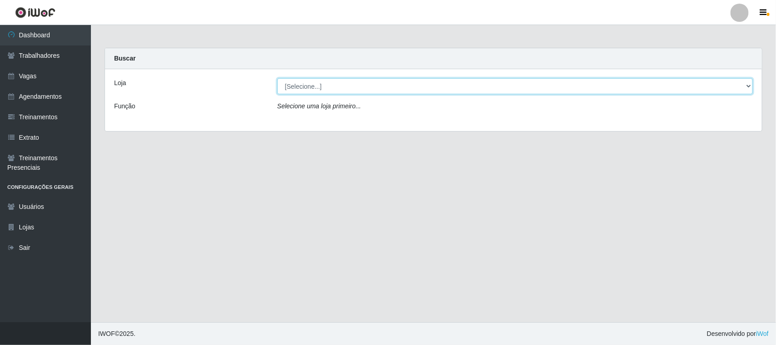
click at [328, 84] on select "[Selecione...] Nordestão - [GEOGRAPHIC_DATA]" at bounding box center [515, 86] width 476 height 16
select select "420"
click at [277, 78] on select "[Selecione...] Nordestão - [GEOGRAPHIC_DATA]" at bounding box center [515, 86] width 476 height 16
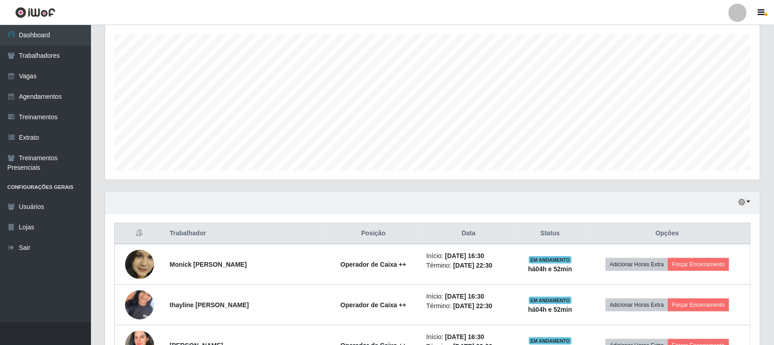
scroll to position [212, 0]
